Goal: Navigation & Orientation: Understand site structure

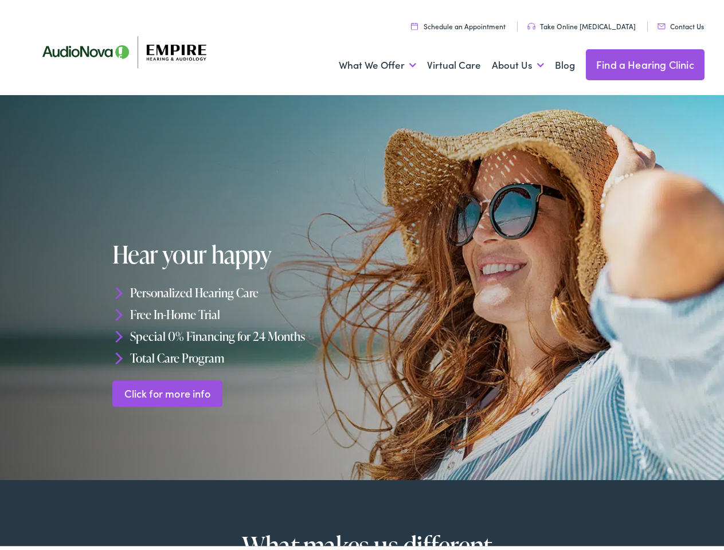
click at [362, 275] on div "Hear your happy Personalized Hearing Care Free In-Home Trial Special 0% Financi…" at bounding box center [238, 321] width 253 height 166
click at [367, 62] on link "What We Offer" at bounding box center [377, 62] width 77 height 42
click at [506, 62] on link "About Us" at bounding box center [518, 62] width 52 height 42
click at [362, 284] on li "Personalized Hearing Care" at bounding box center [238, 290] width 253 height 22
